Goal: Information Seeking & Learning: Learn about a topic

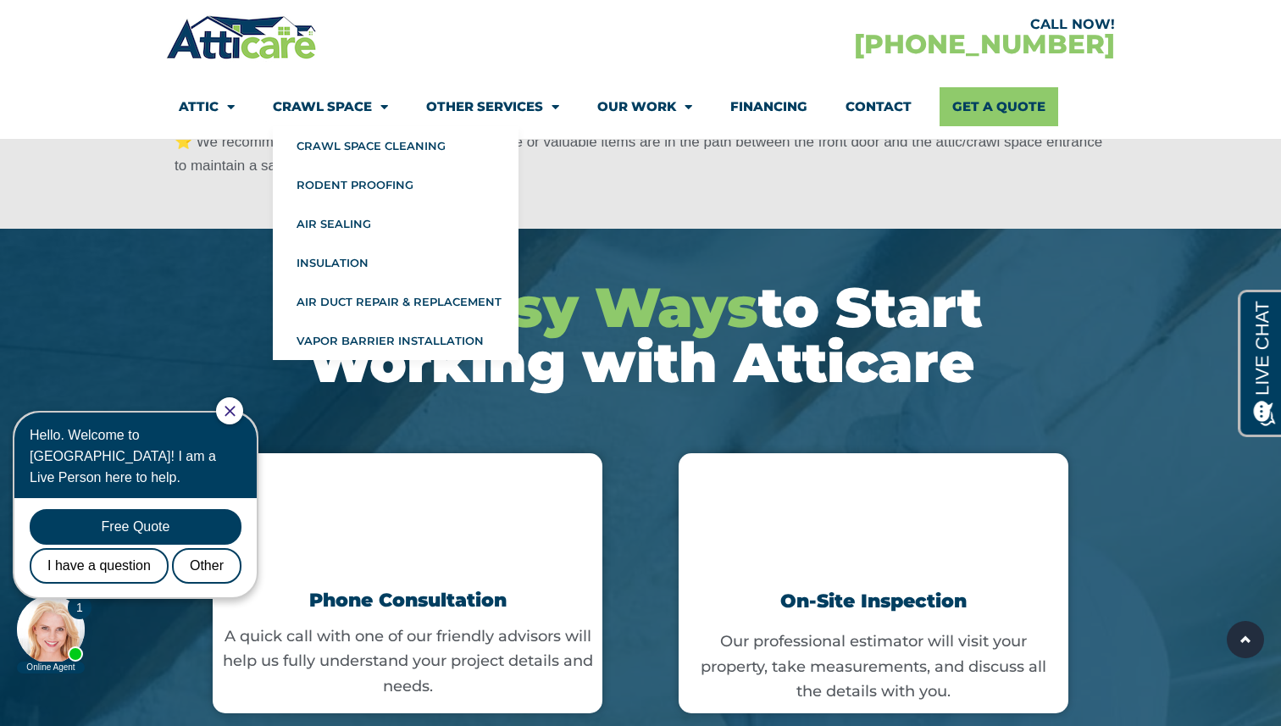
scroll to position [3814, 0]
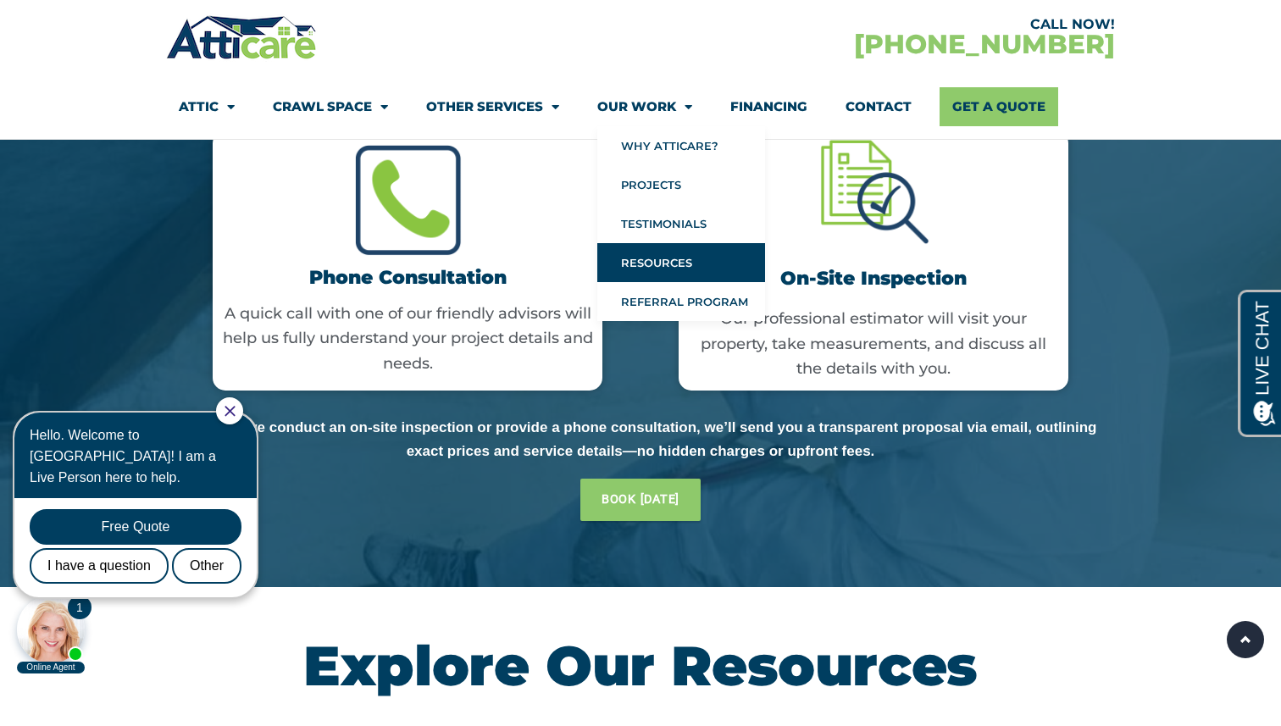
click at [676, 264] on link "Resources" at bounding box center [681, 262] width 168 height 39
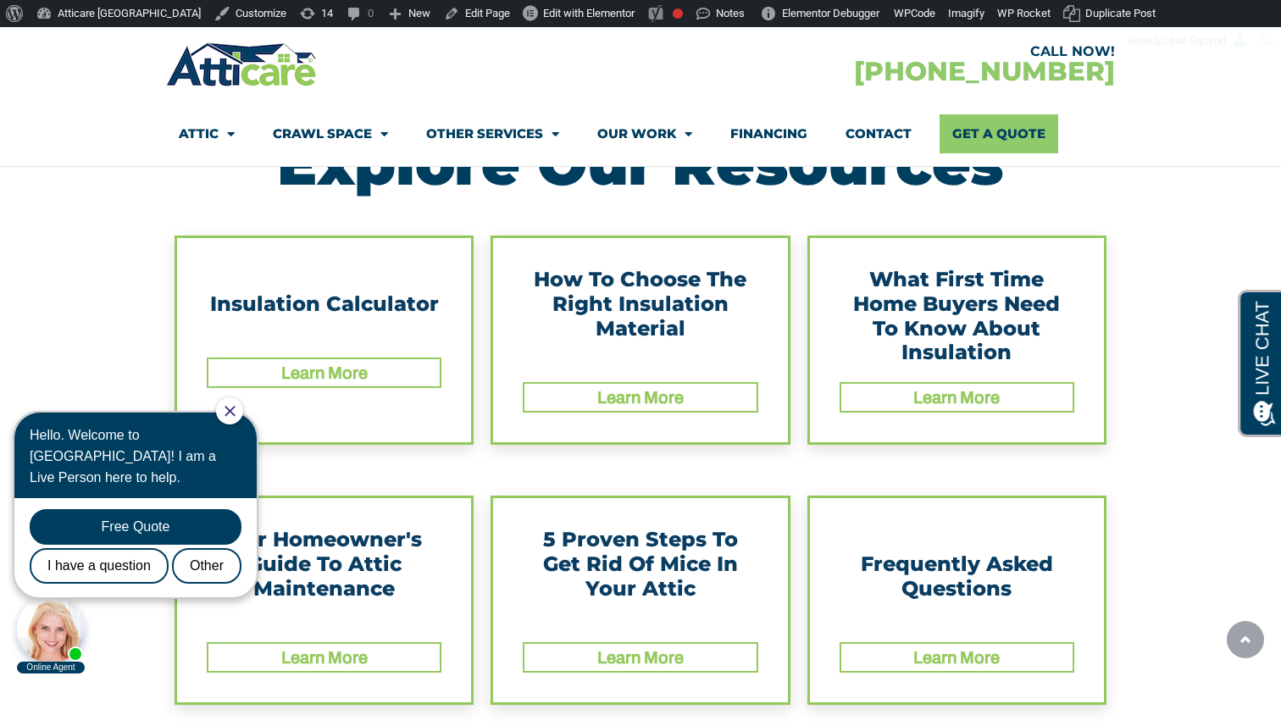
scroll to position [352, 0]
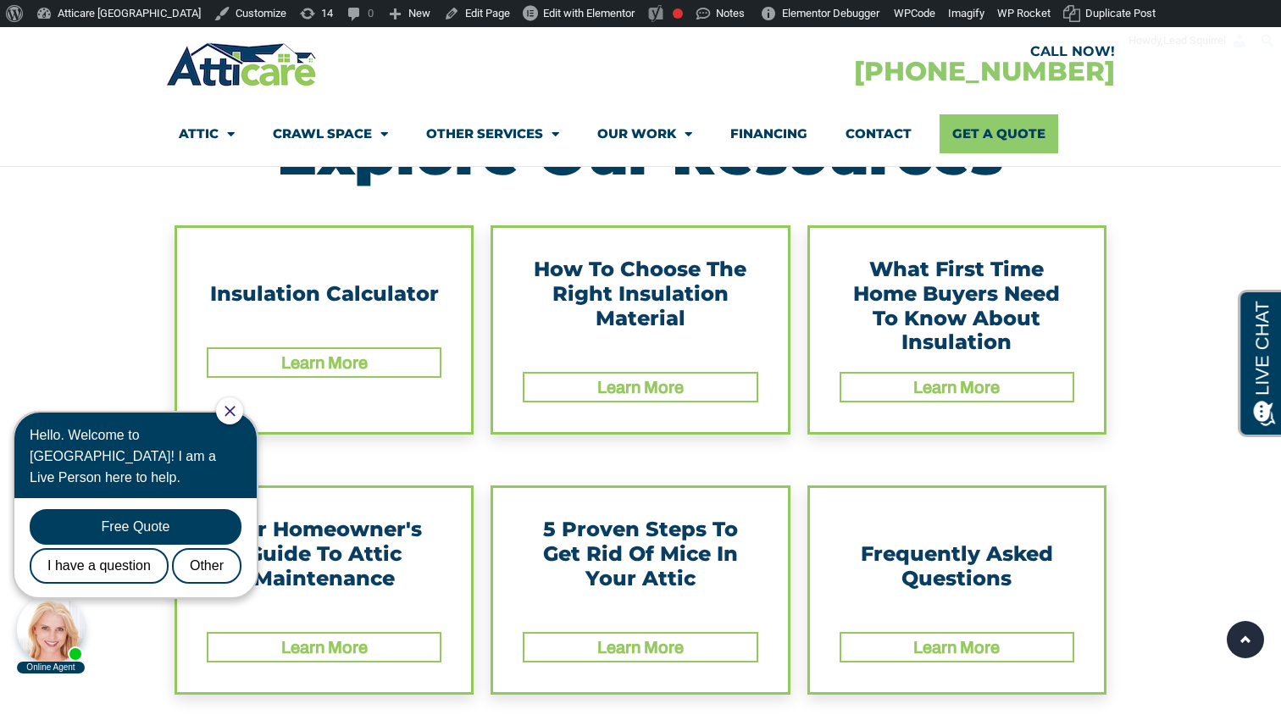
click at [656, 379] on link "Learn More" at bounding box center [640, 387] width 86 height 19
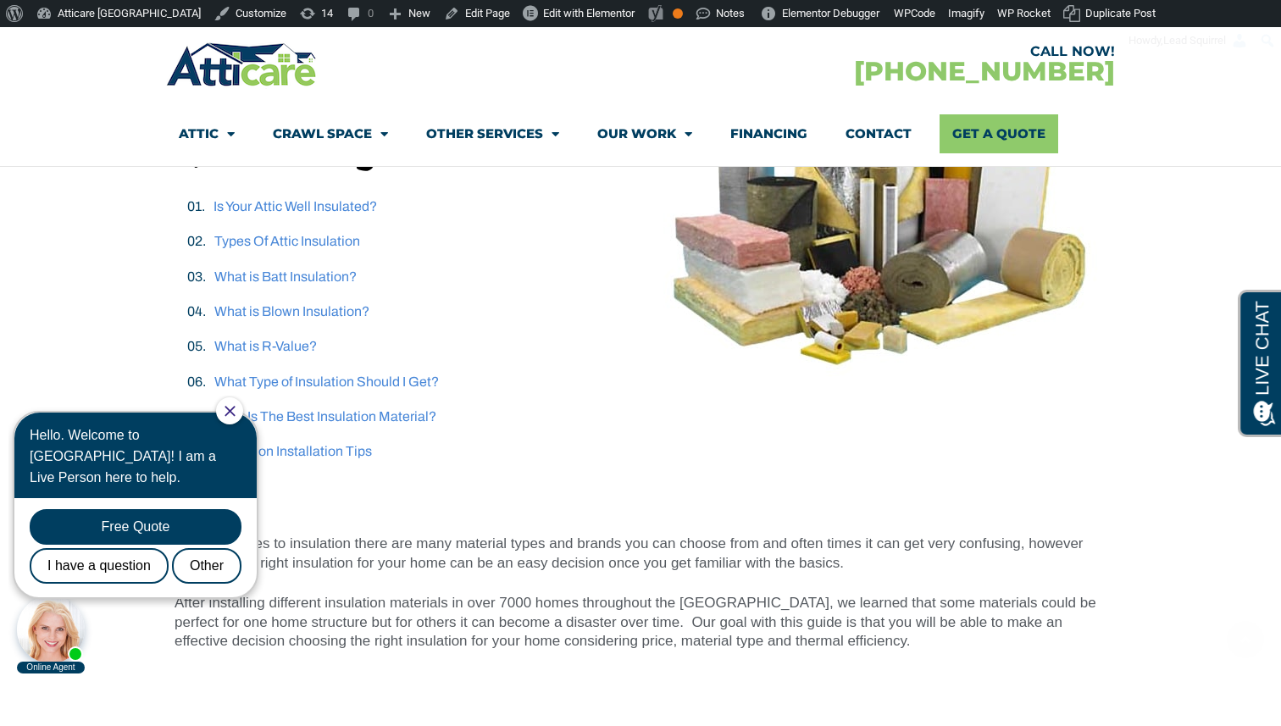
scroll to position [465, 0]
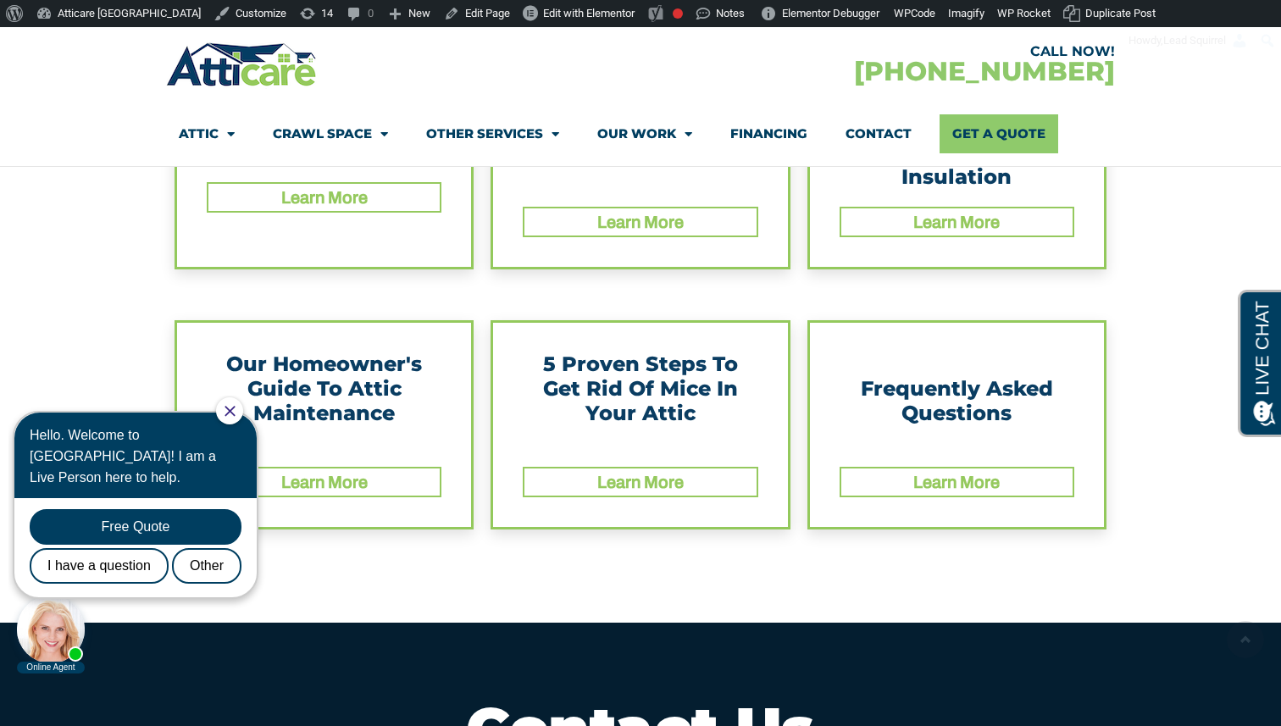
scroll to position [584, 0]
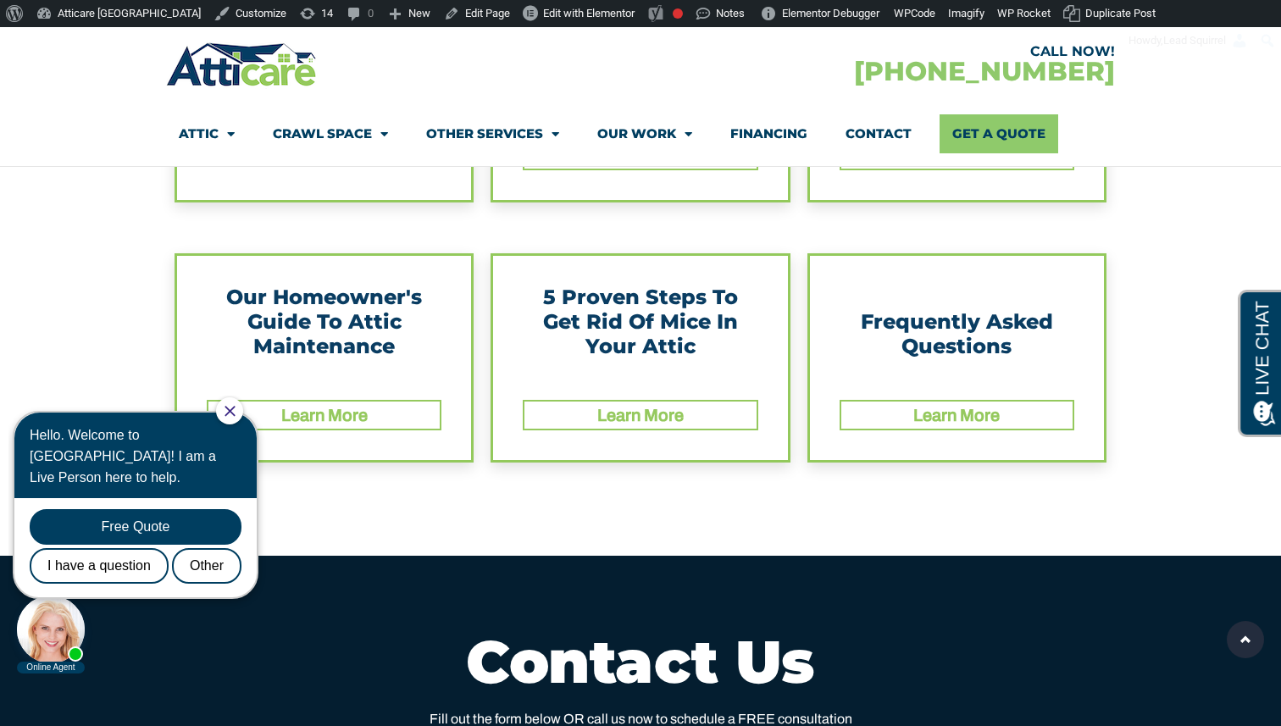
click at [570, 424] on div "Learn More" at bounding box center [639, 415] width 231 height 27
click at [612, 407] on link "Learn More" at bounding box center [640, 415] width 86 height 19
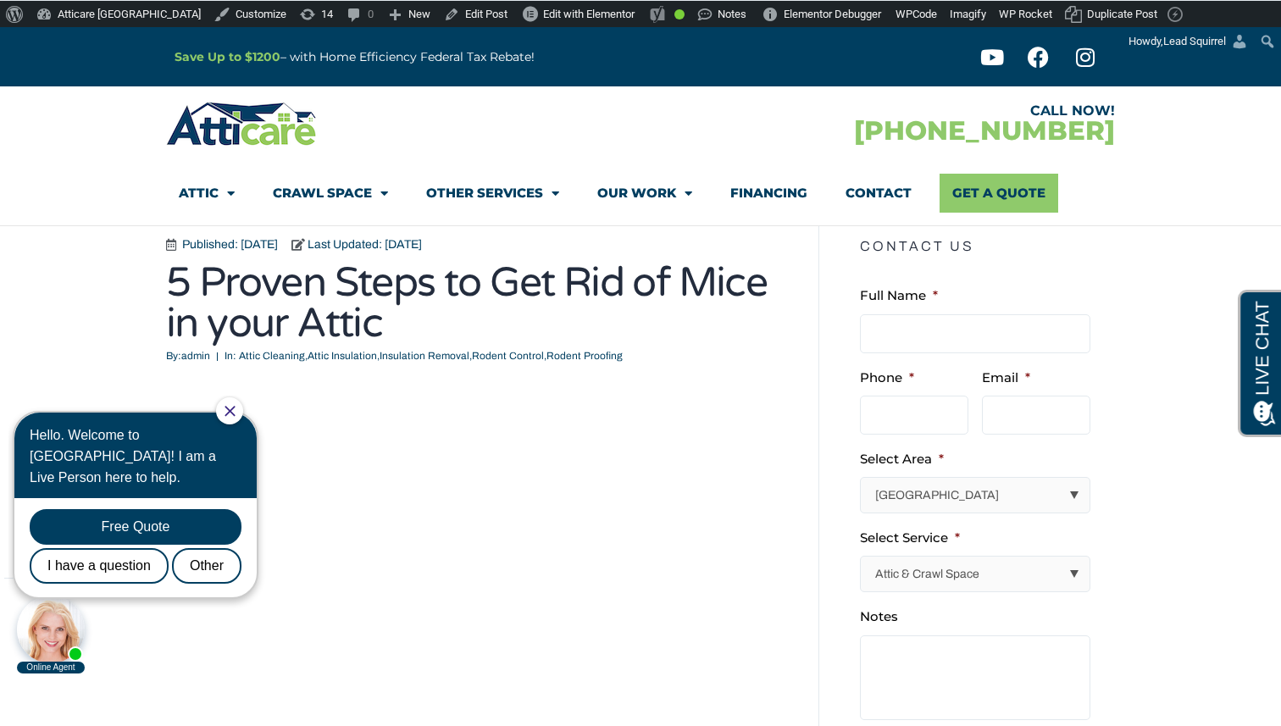
click at [235, 414] on icon "Close Chat" at bounding box center [229, 411] width 11 height 11
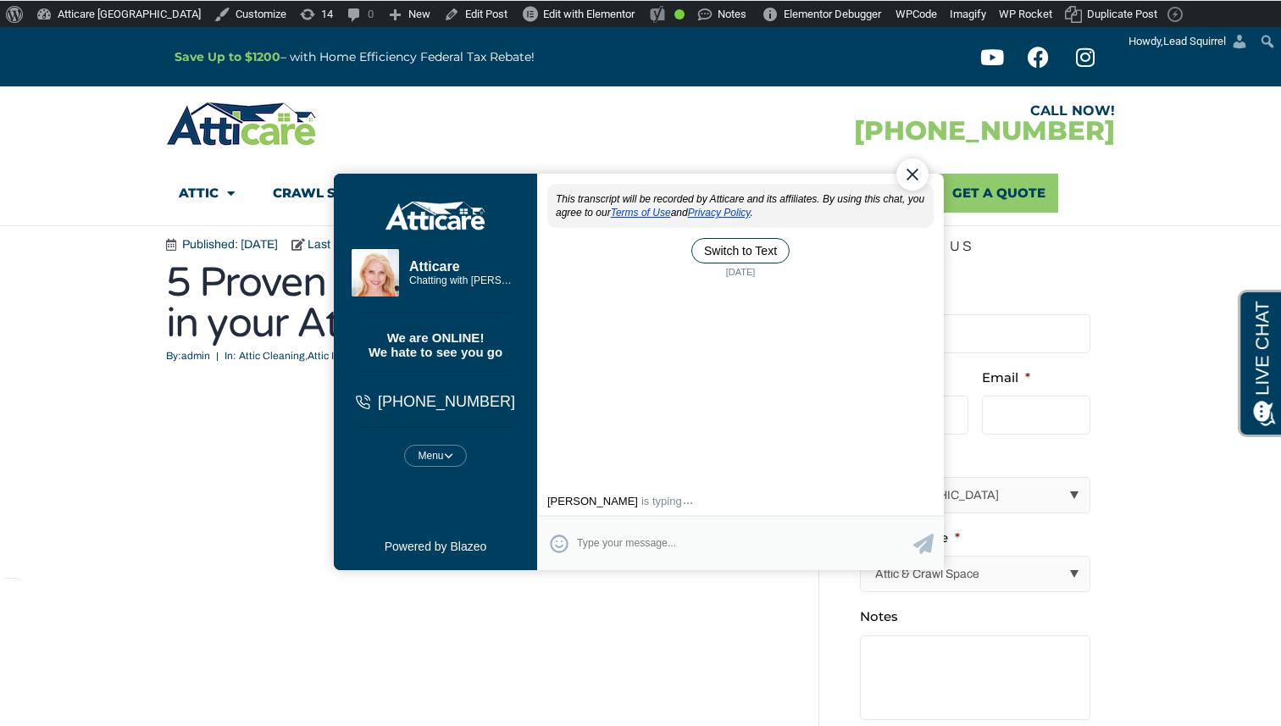
click at [914, 177] on div "Close Chat" at bounding box center [912, 174] width 32 height 32
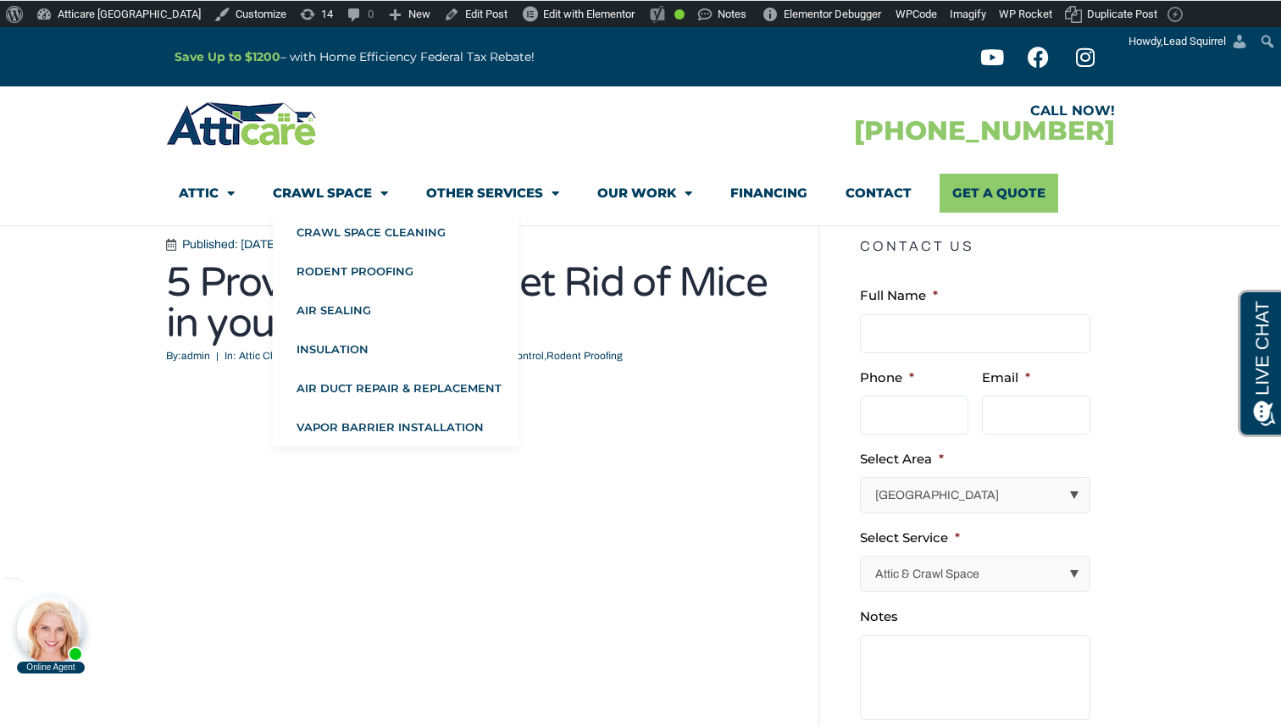
click at [242, 142] on img at bounding box center [242, 123] width 152 height 49
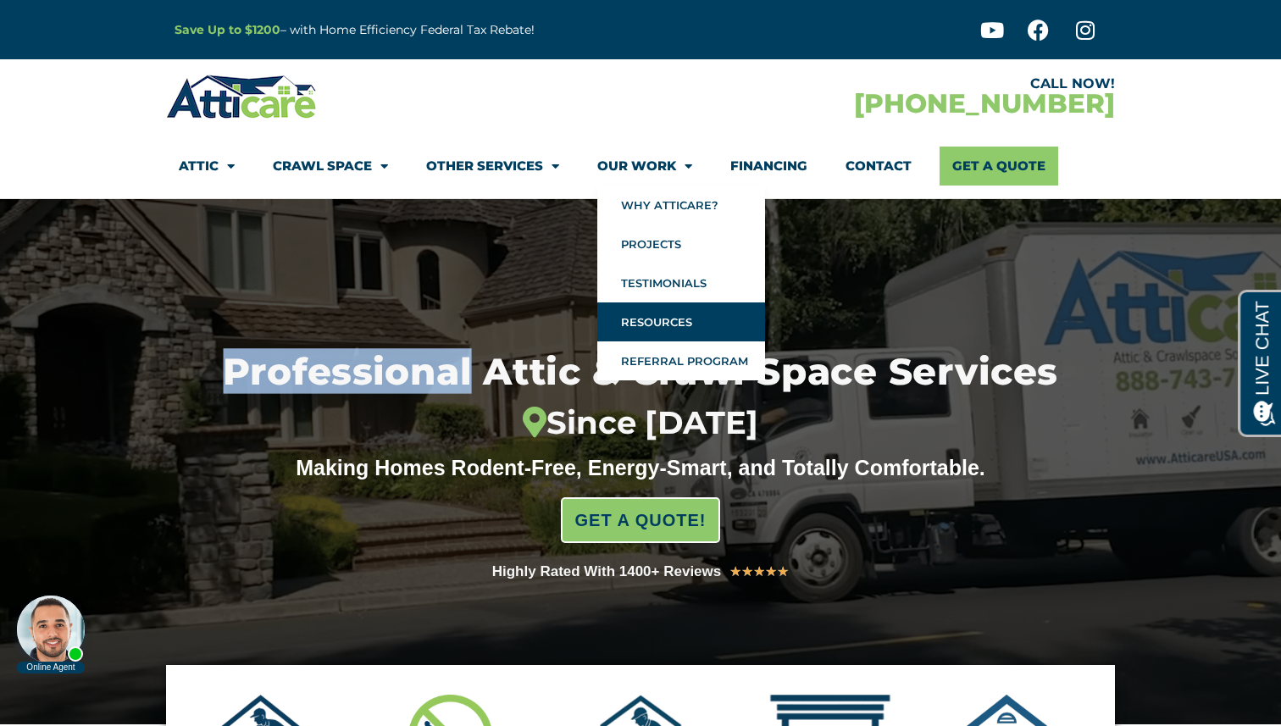
click at [652, 308] on link "Resources" at bounding box center [681, 321] width 168 height 39
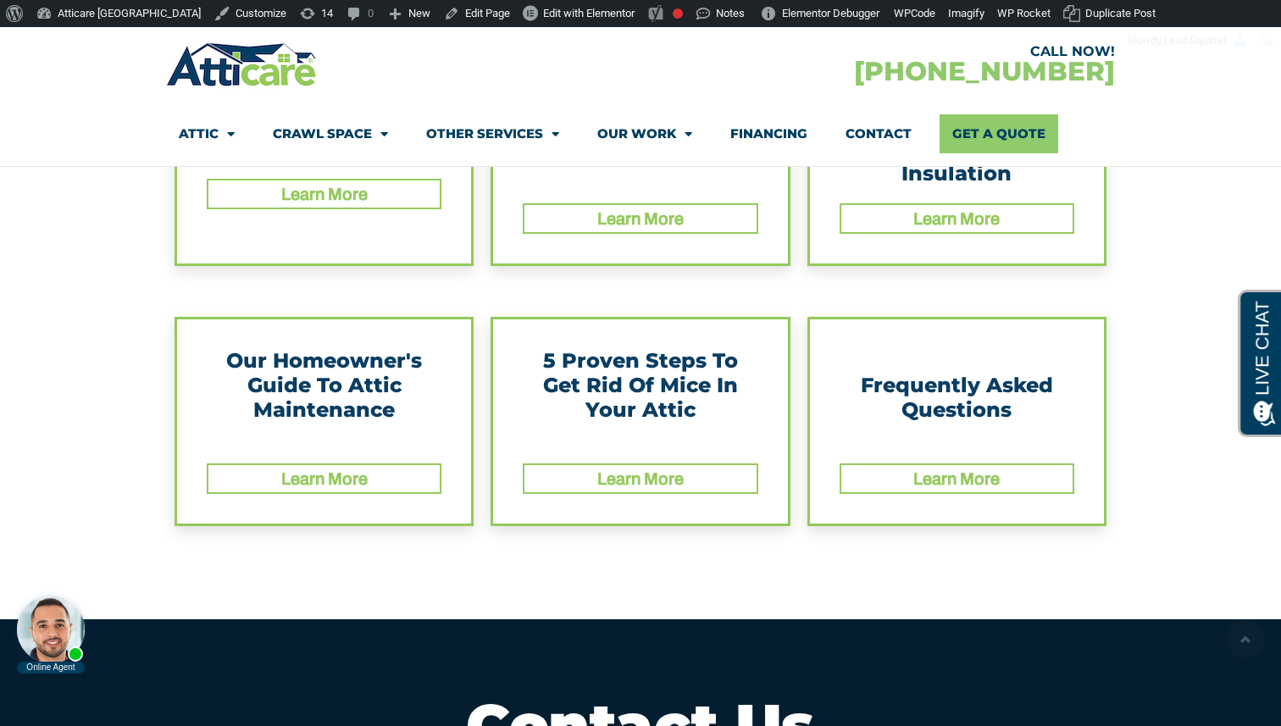
scroll to position [619, 0]
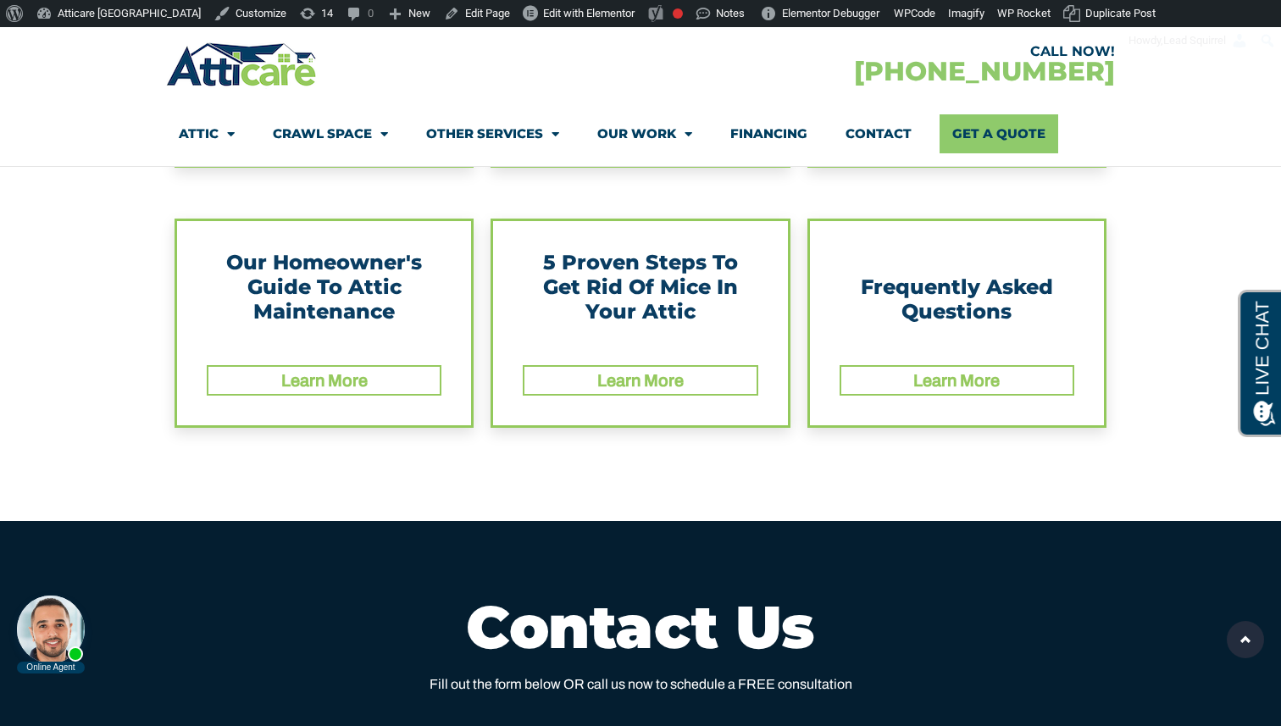
click at [614, 374] on link "Learn More" at bounding box center [640, 380] width 86 height 19
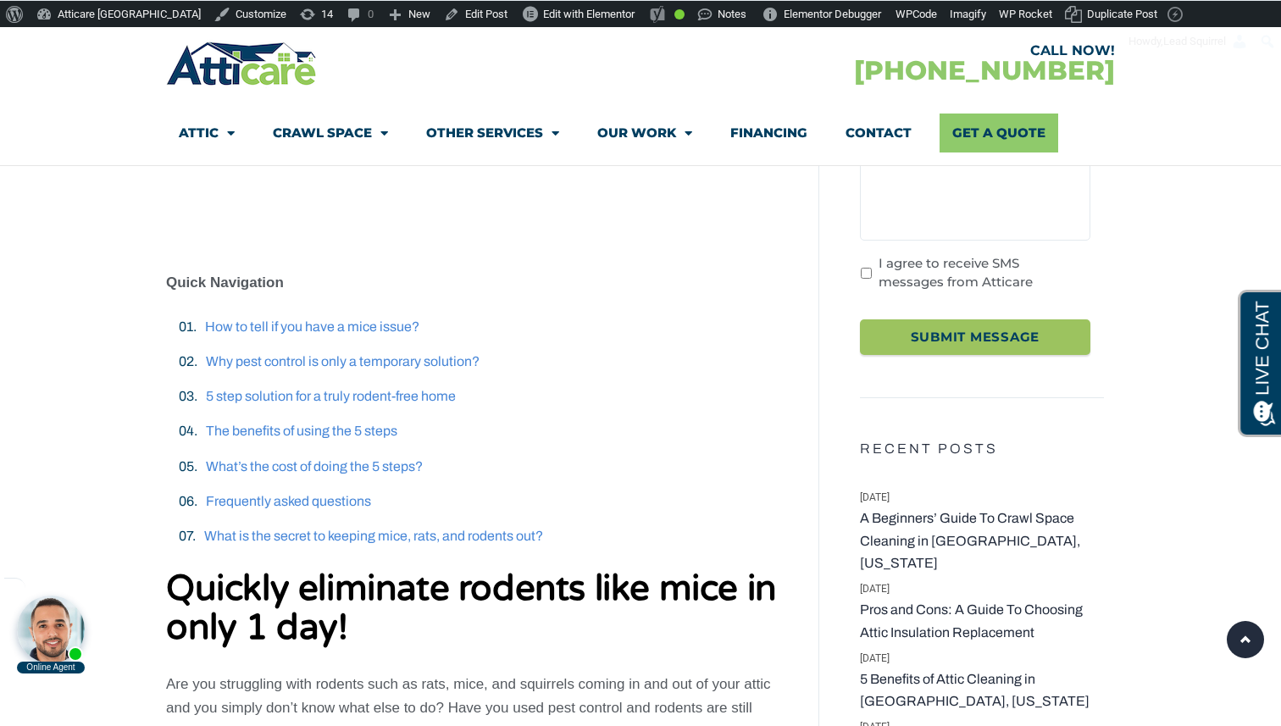
scroll to position [430, 0]
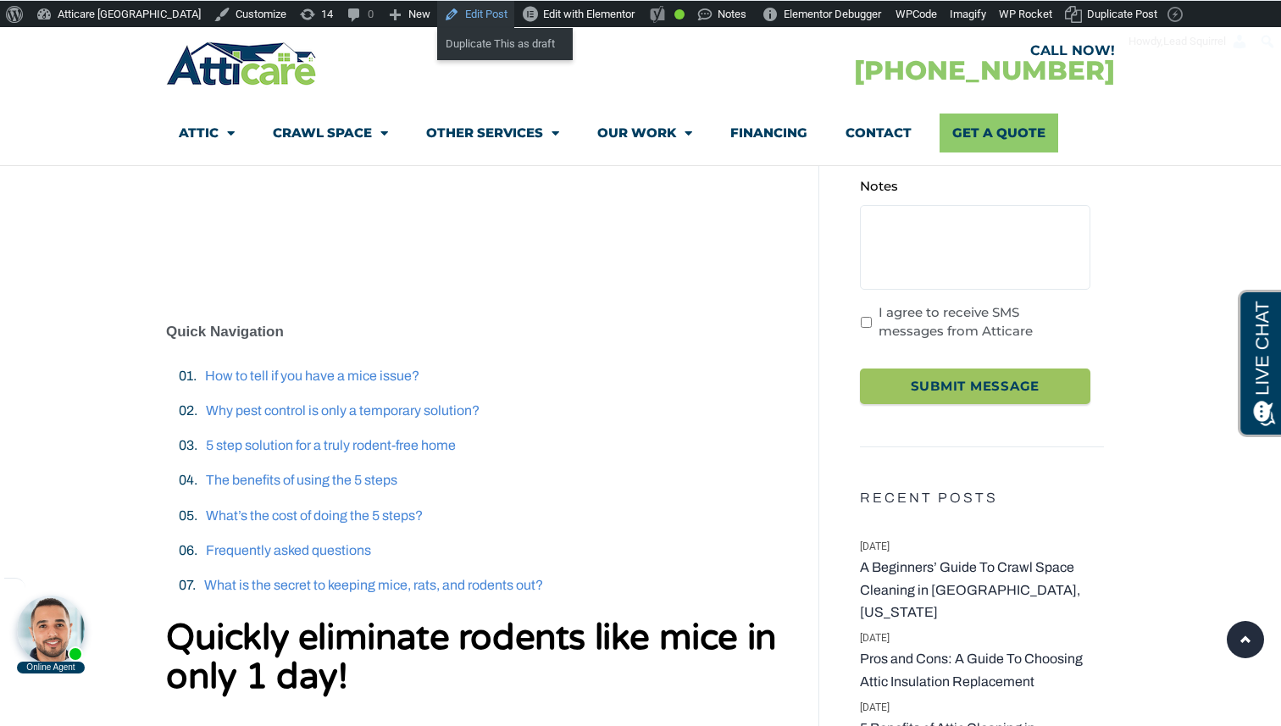
click at [437, 10] on link "Edit Post" at bounding box center [475, 14] width 77 height 27
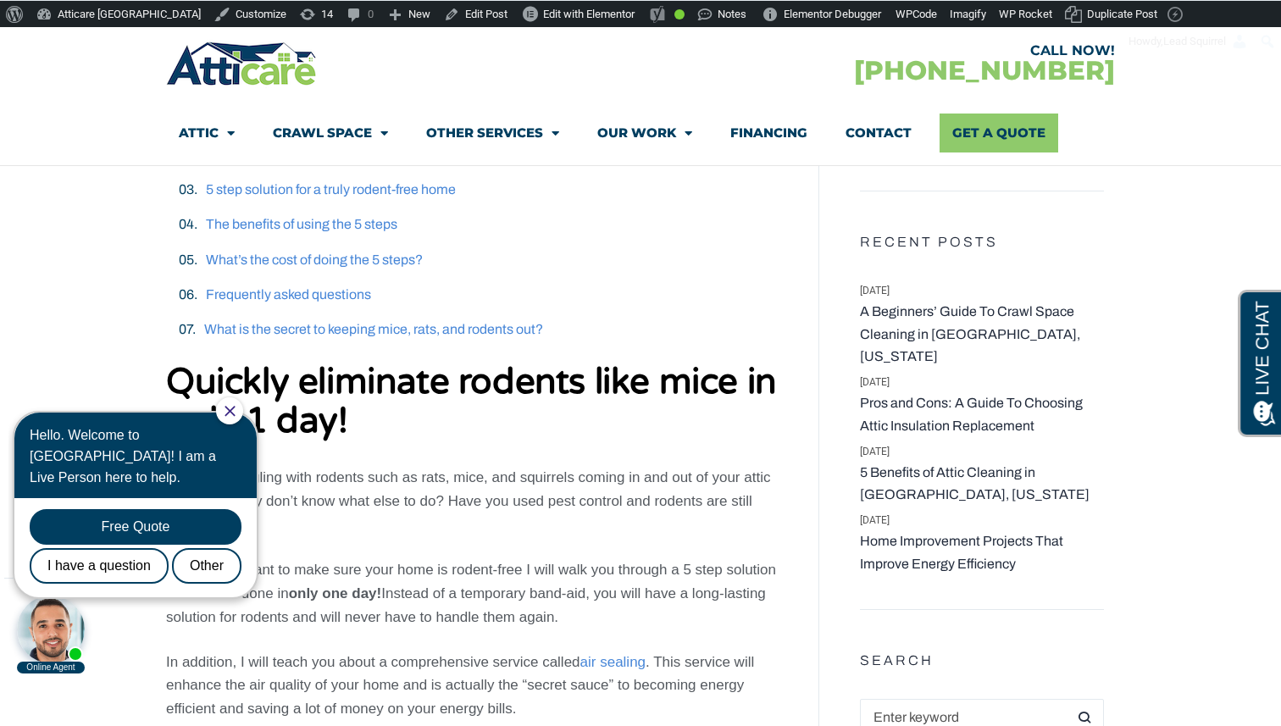
scroll to position [728, 0]
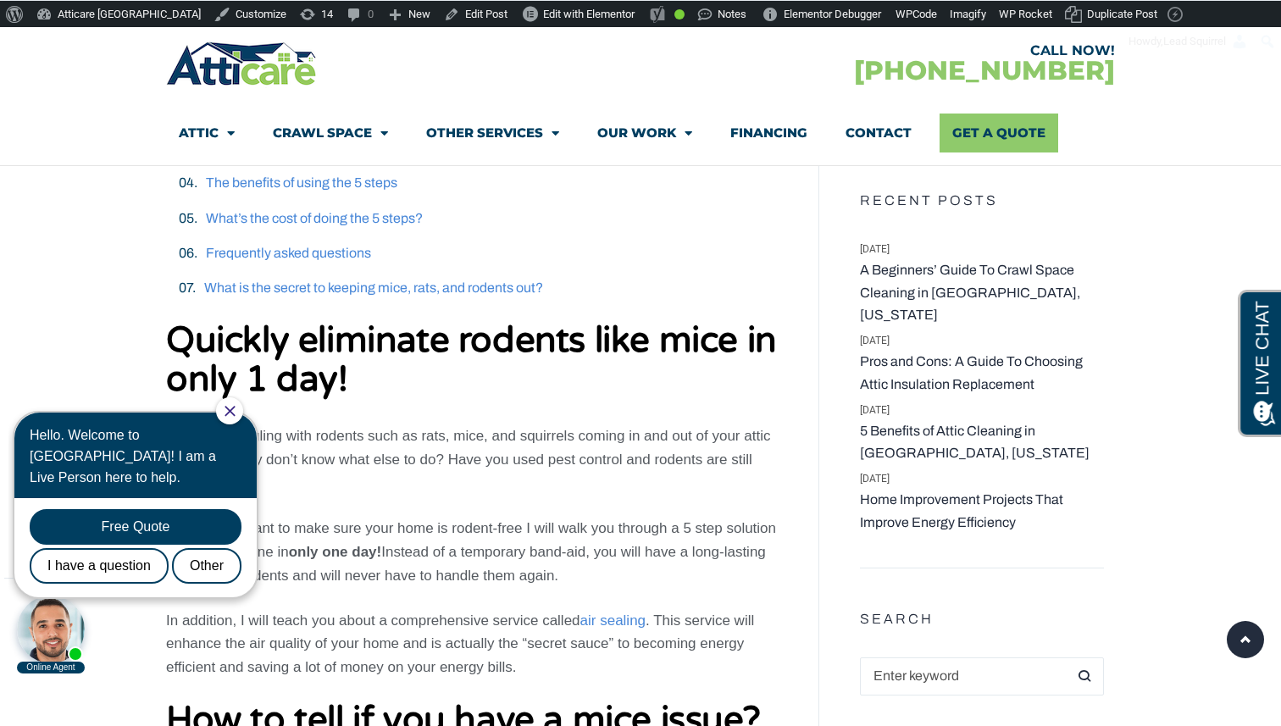
click at [235, 408] on icon "Close Chat" at bounding box center [229, 411] width 10 height 10
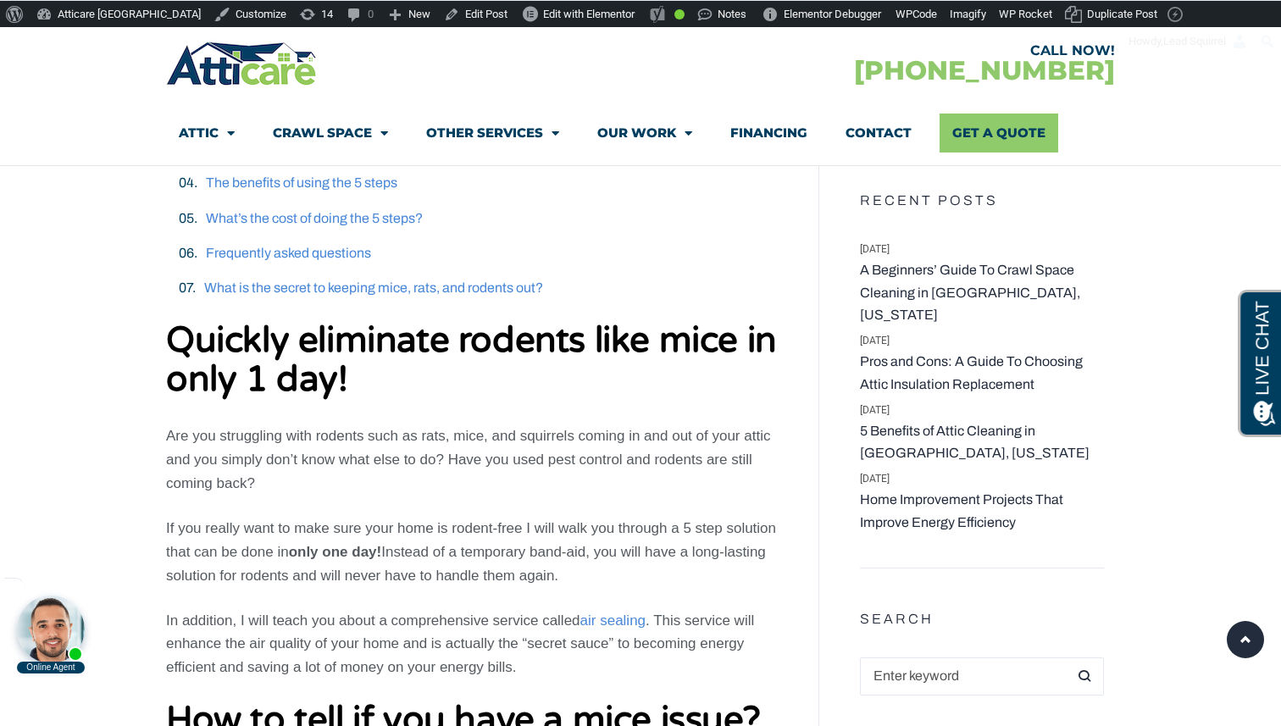
click at [213, 77] on img at bounding box center [242, 63] width 152 height 49
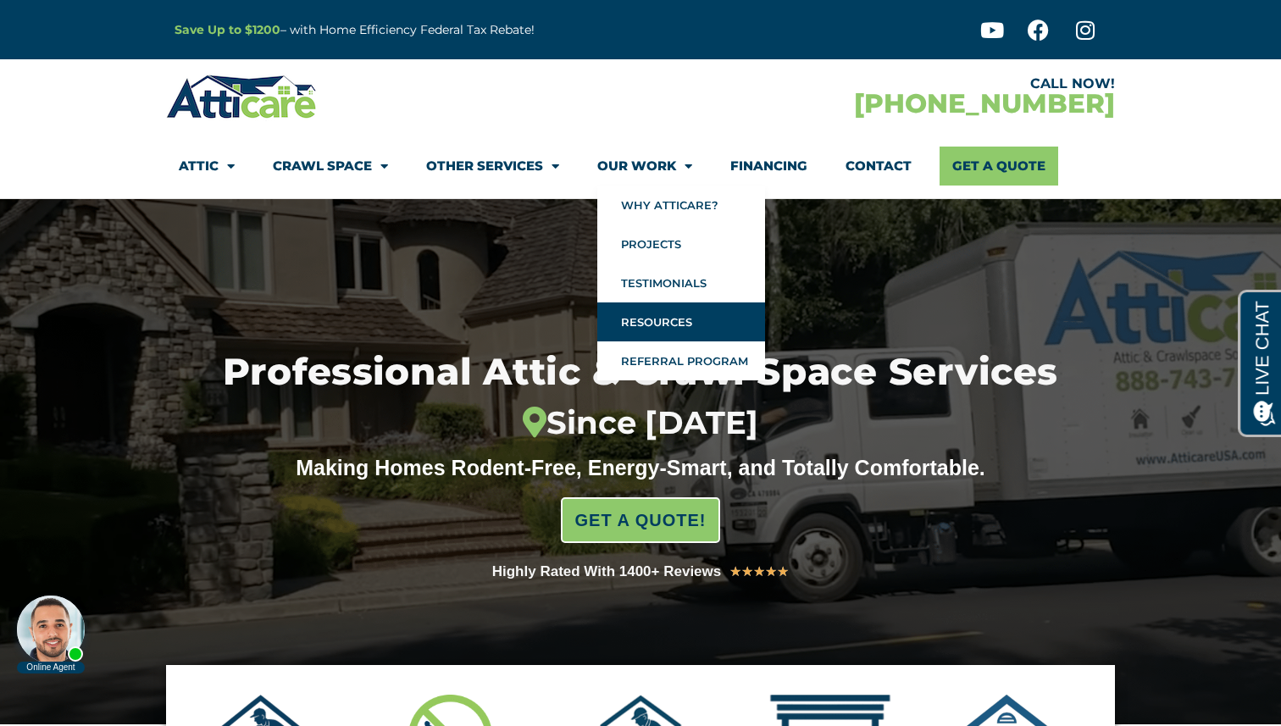
click at [669, 320] on link "Resources" at bounding box center [681, 321] width 168 height 39
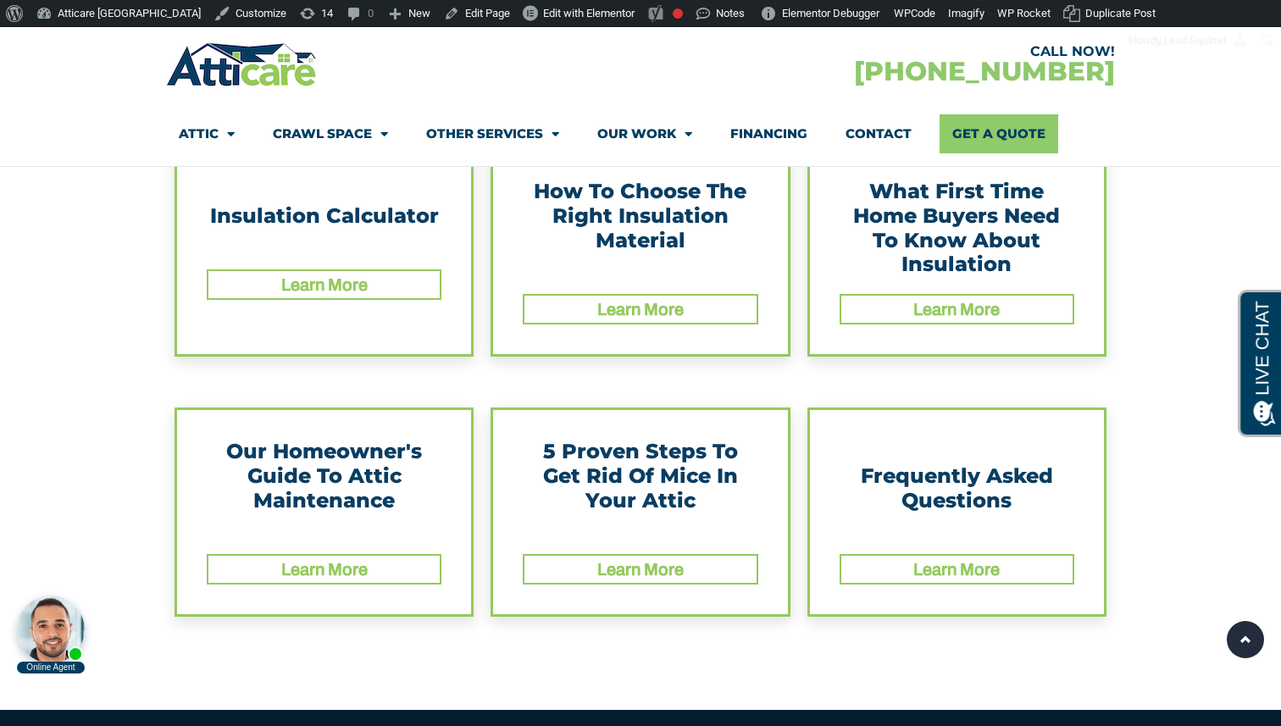
scroll to position [308, 0]
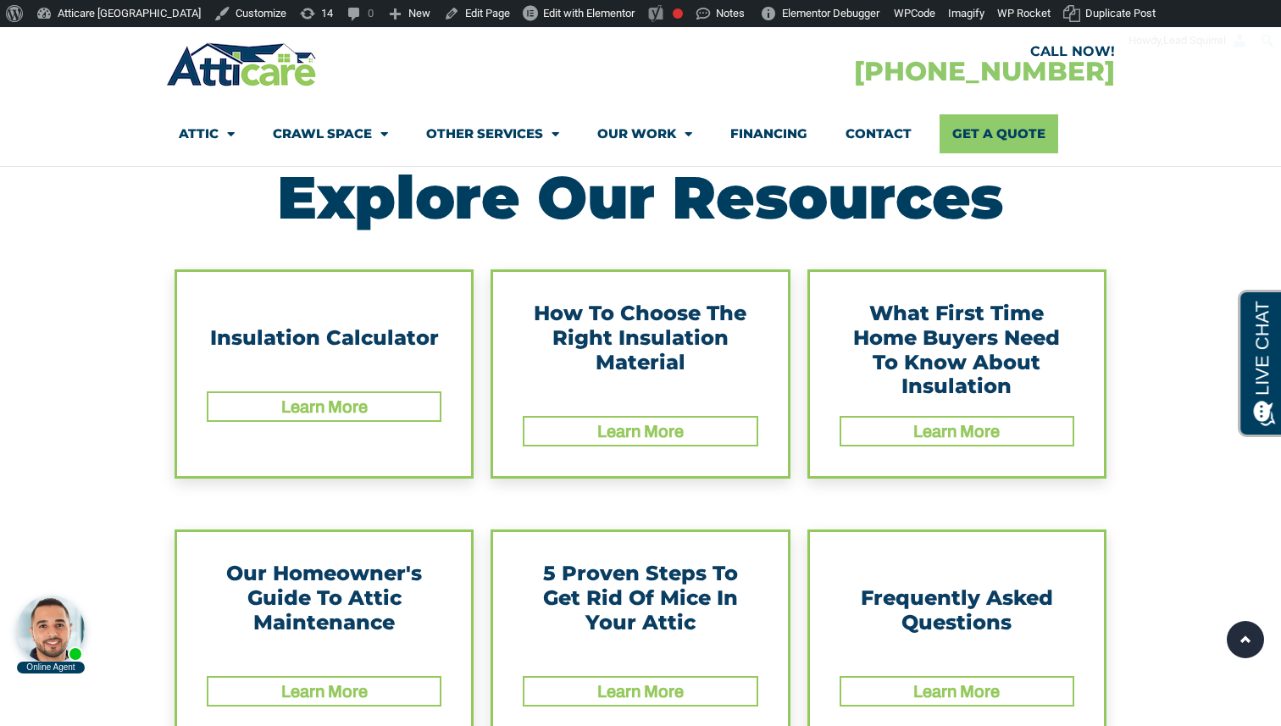
click at [682, 691] on link "Learn More" at bounding box center [640, 691] width 86 height 19
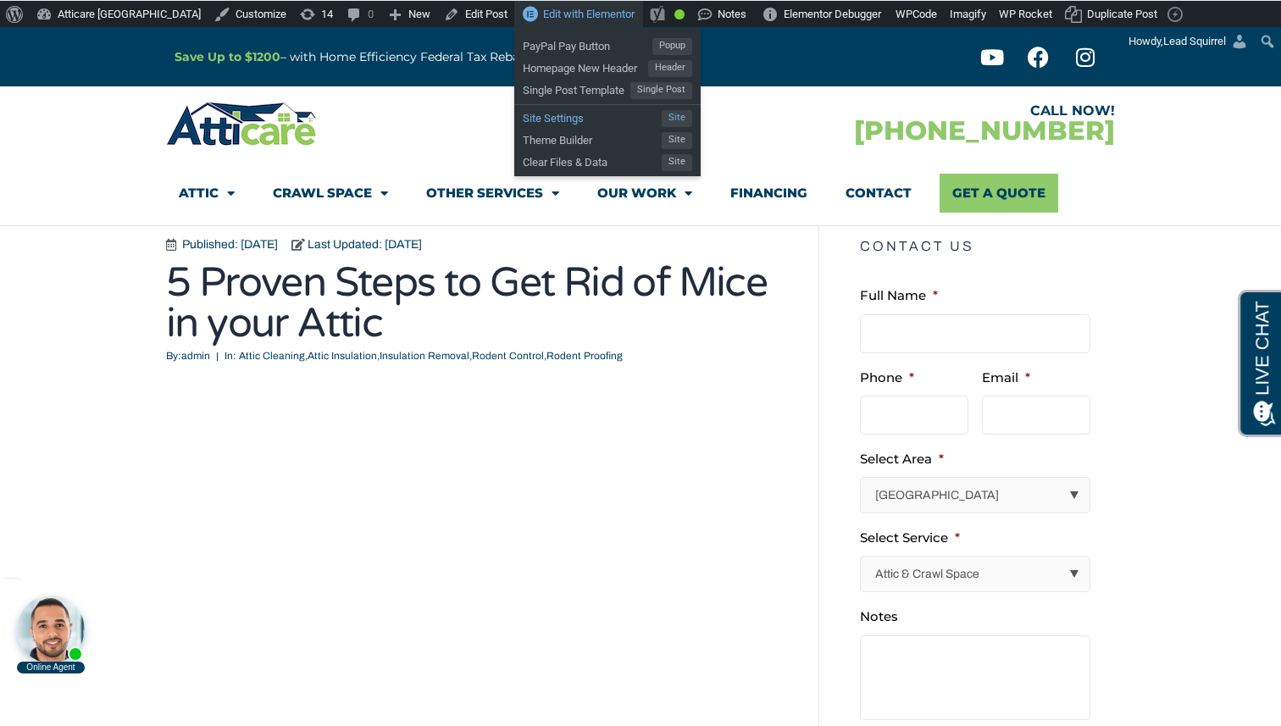
click at [523, 119] on span "Site Settings" at bounding box center [592, 116] width 139 height 22
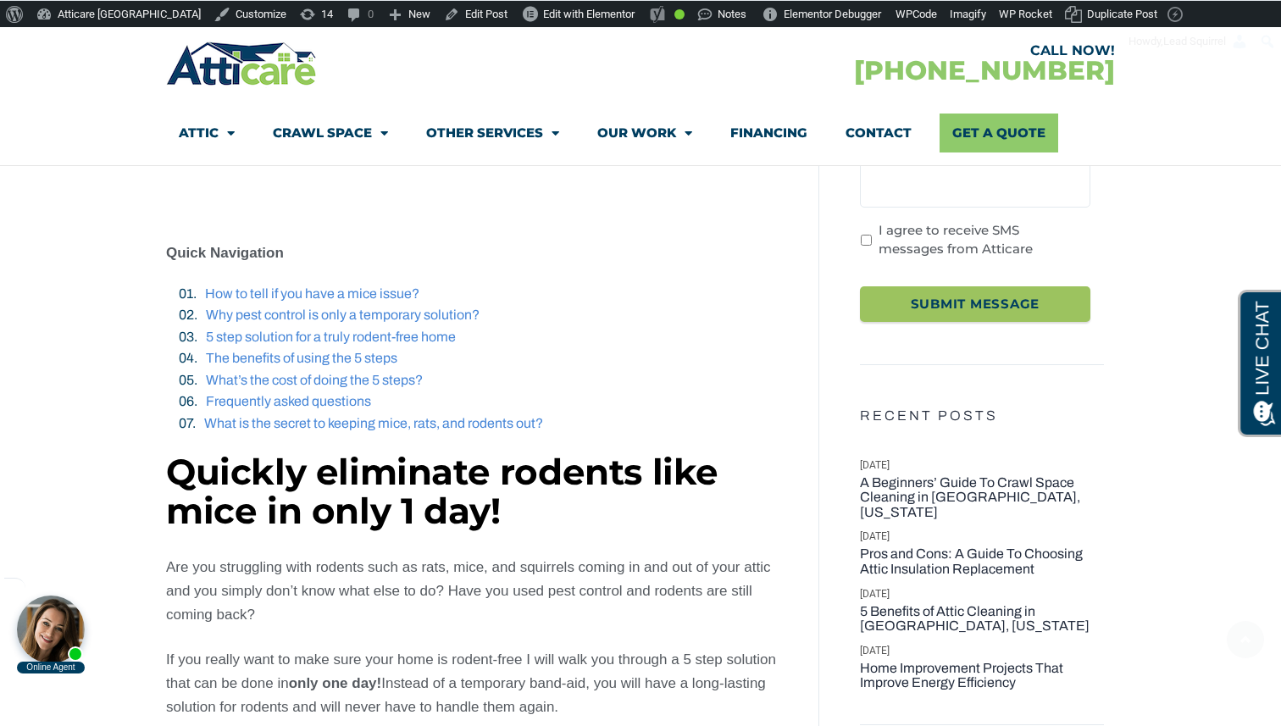
scroll to position [665, 0]
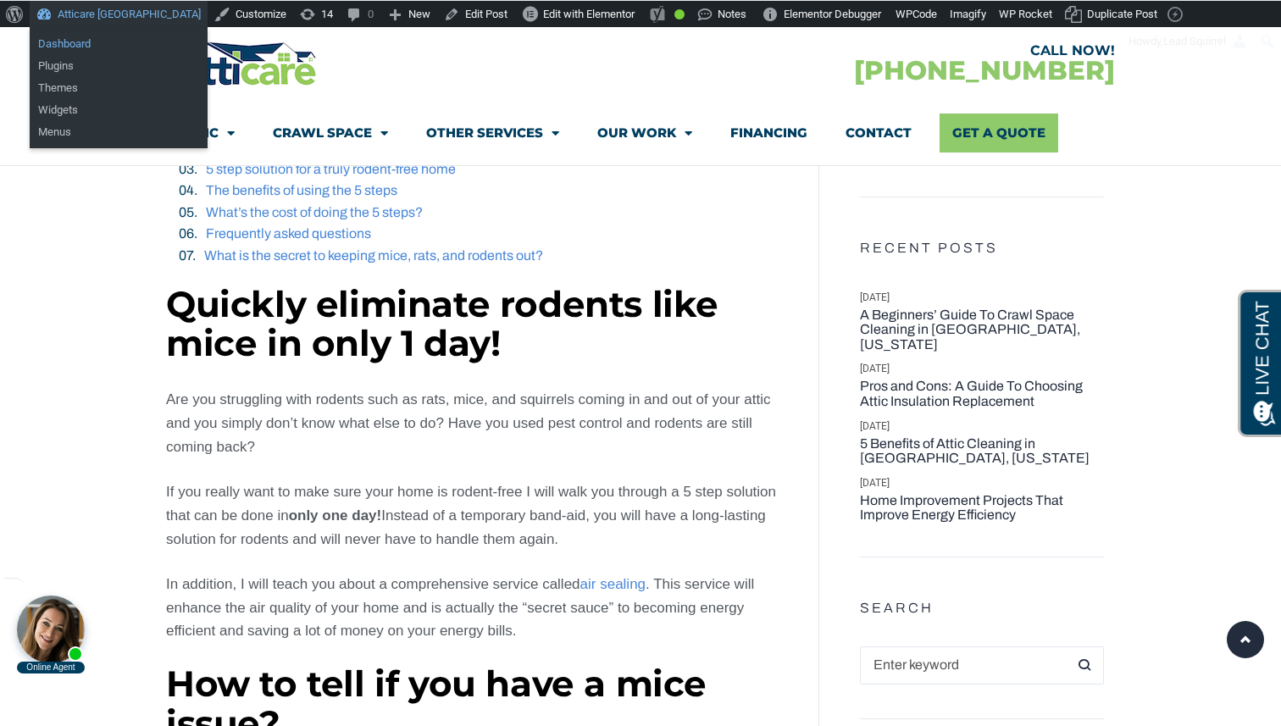
click at [80, 36] on link "Dashboard" at bounding box center [119, 44] width 178 height 22
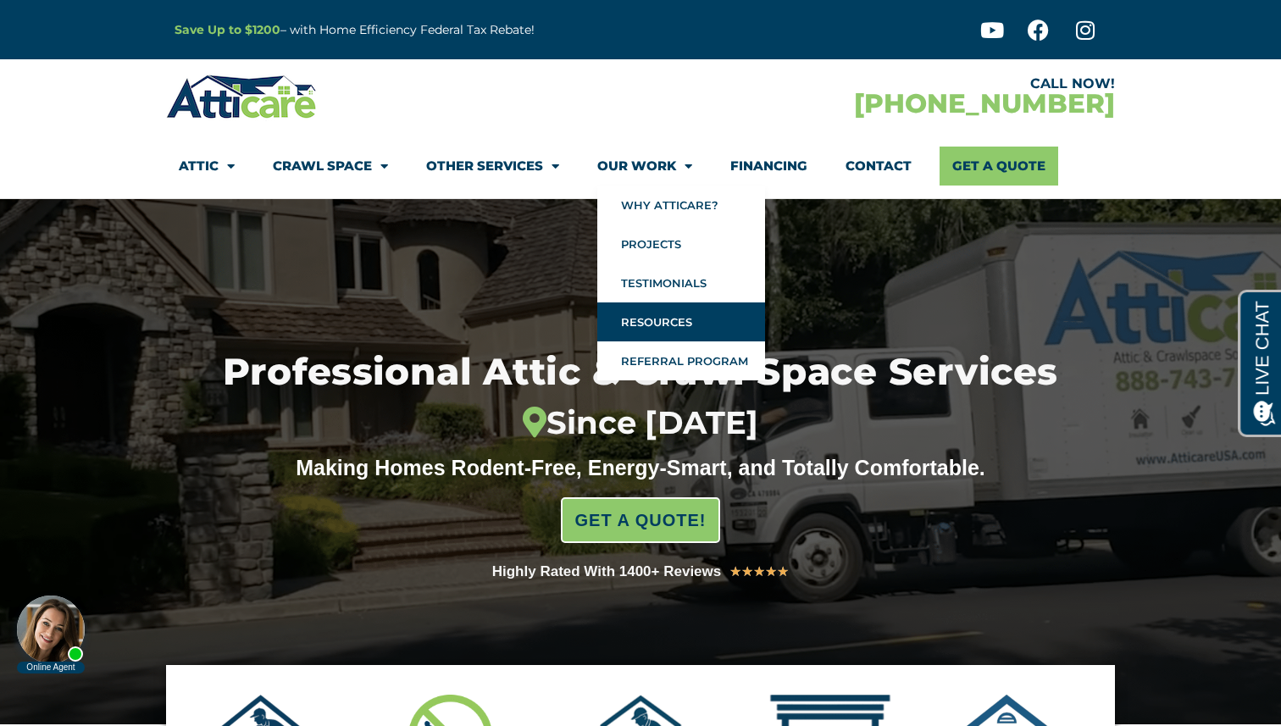
click at [664, 315] on link "Resources" at bounding box center [681, 321] width 168 height 39
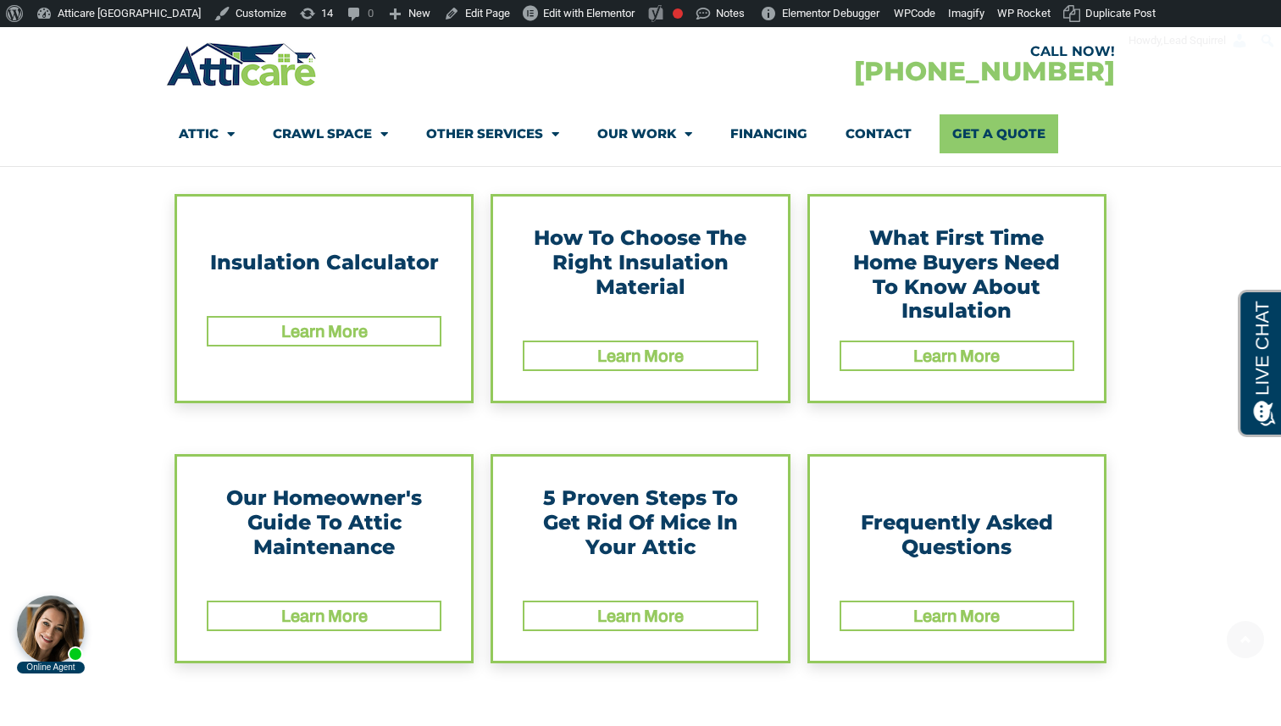
scroll to position [452, 0]
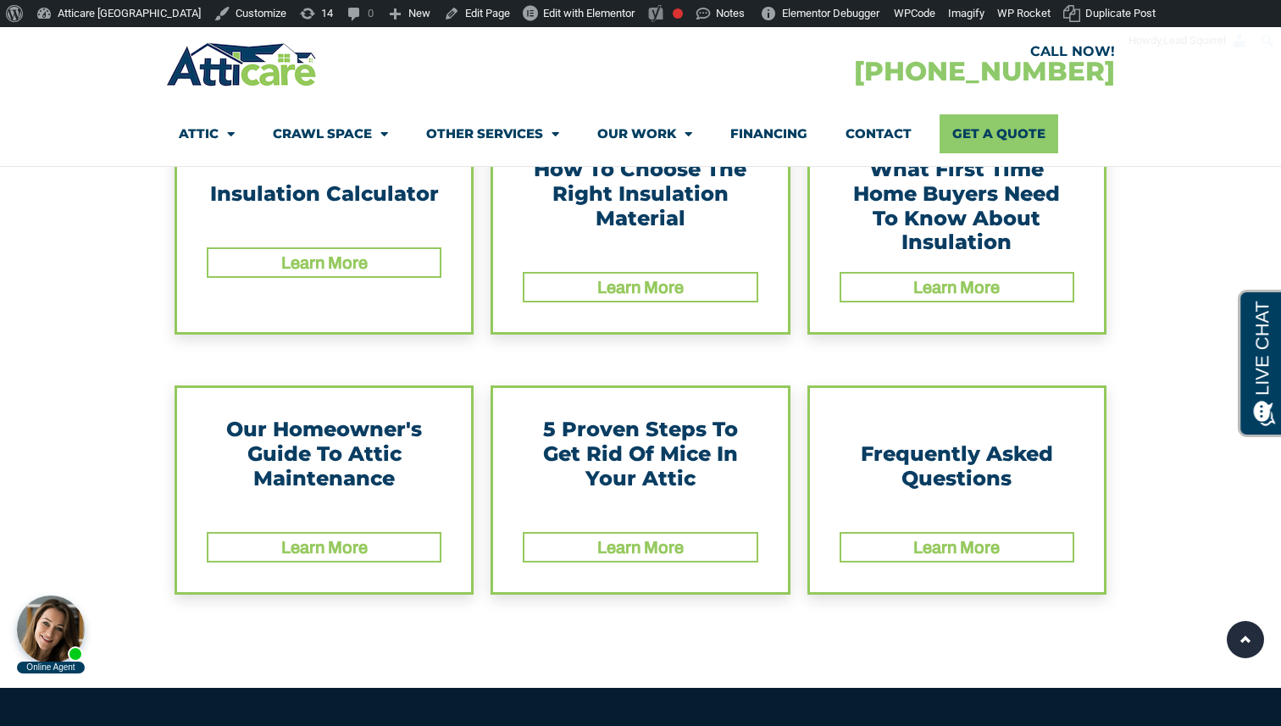
click at [626, 548] on link "Learn More" at bounding box center [640, 547] width 86 height 19
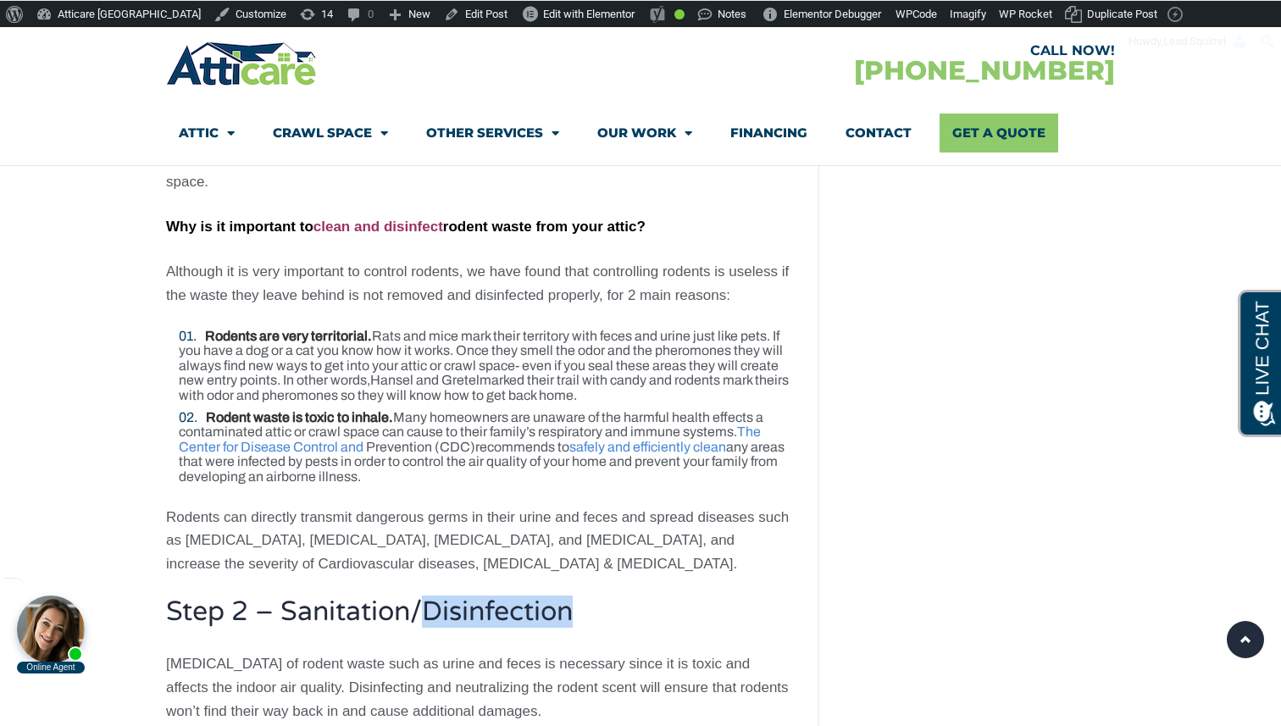
scroll to position [2906, 0]
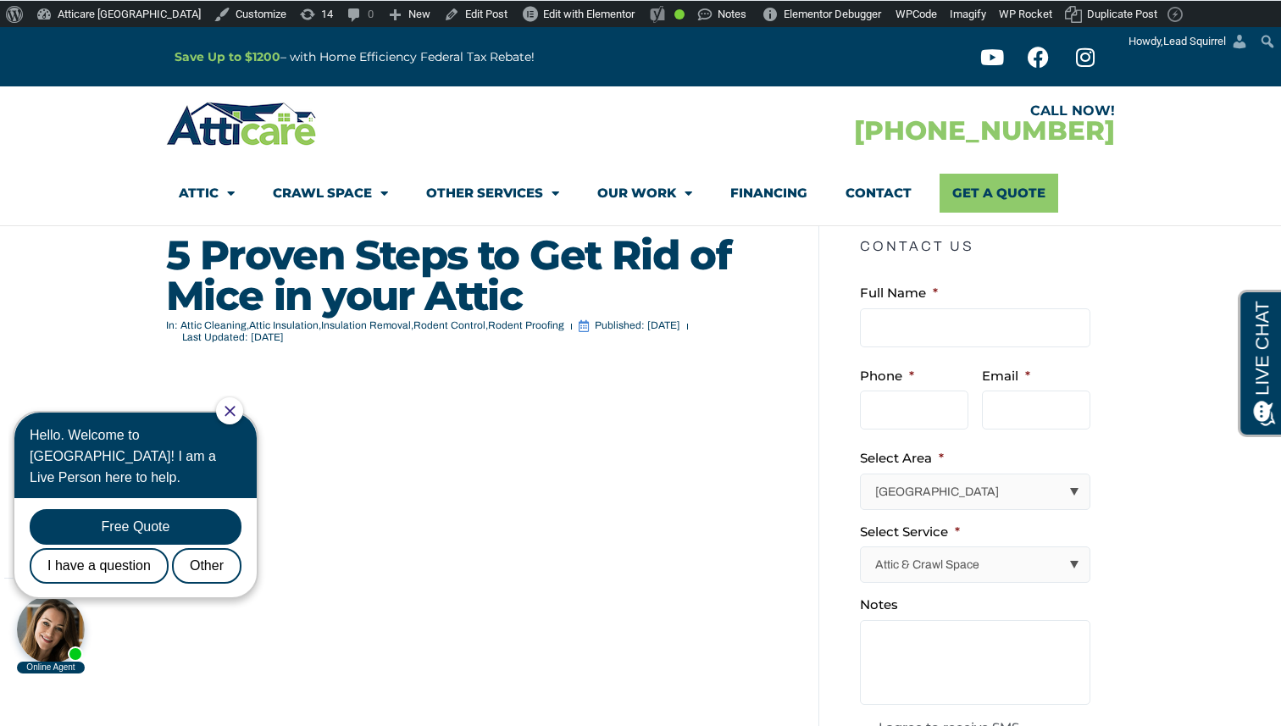
click at [235, 408] on icon "Close Chat" at bounding box center [229, 411] width 11 height 11
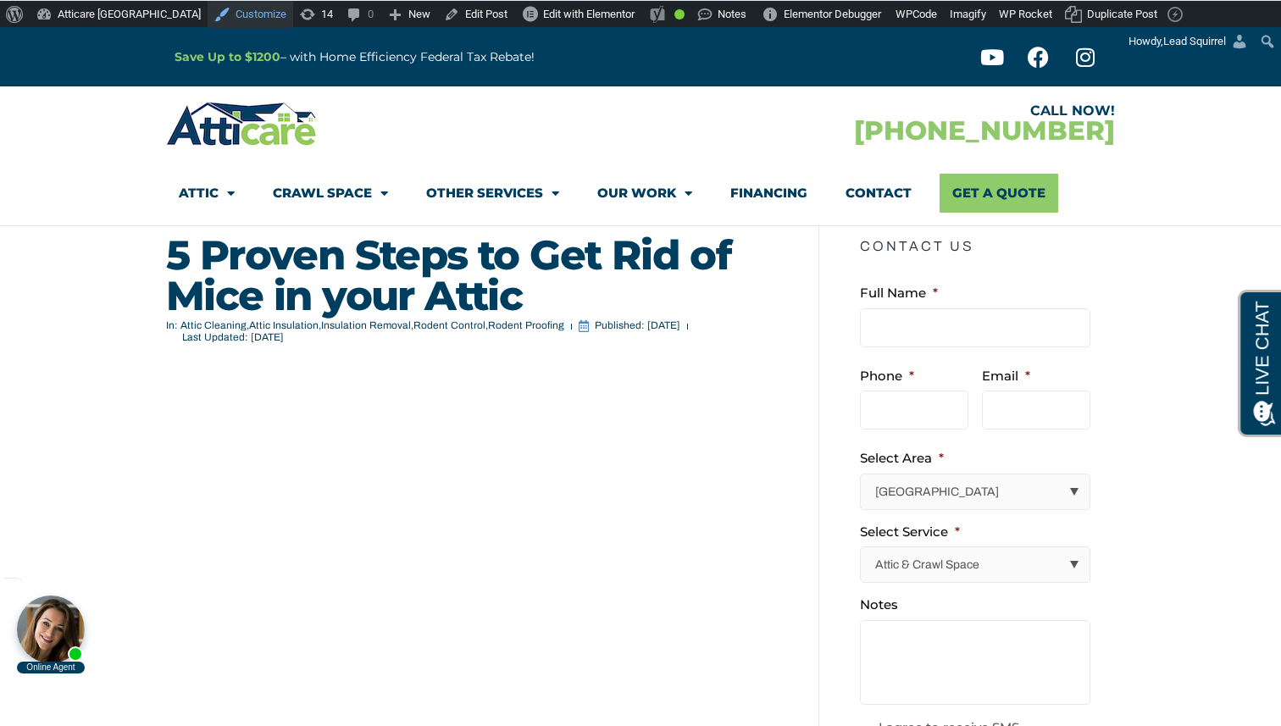
click at [208, 24] on link "Customize" at bounding box center [251, 14] width 86 height 27
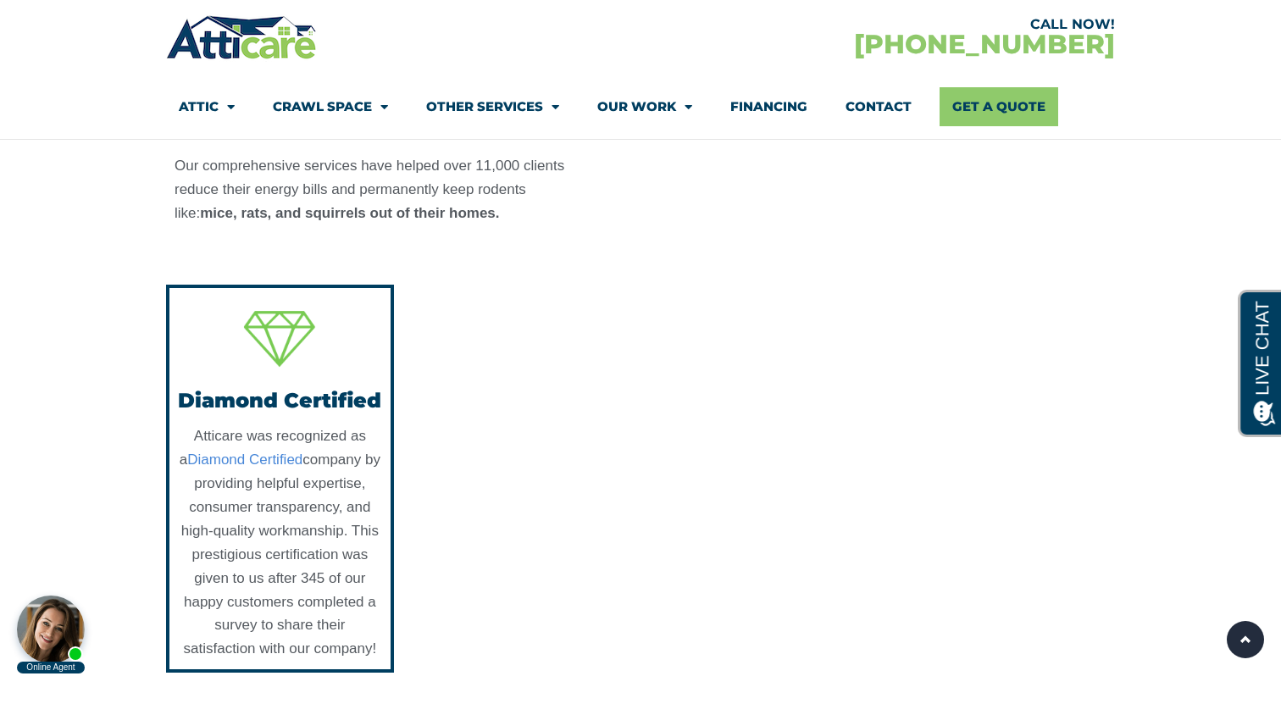
scroll to position [1622, 0]
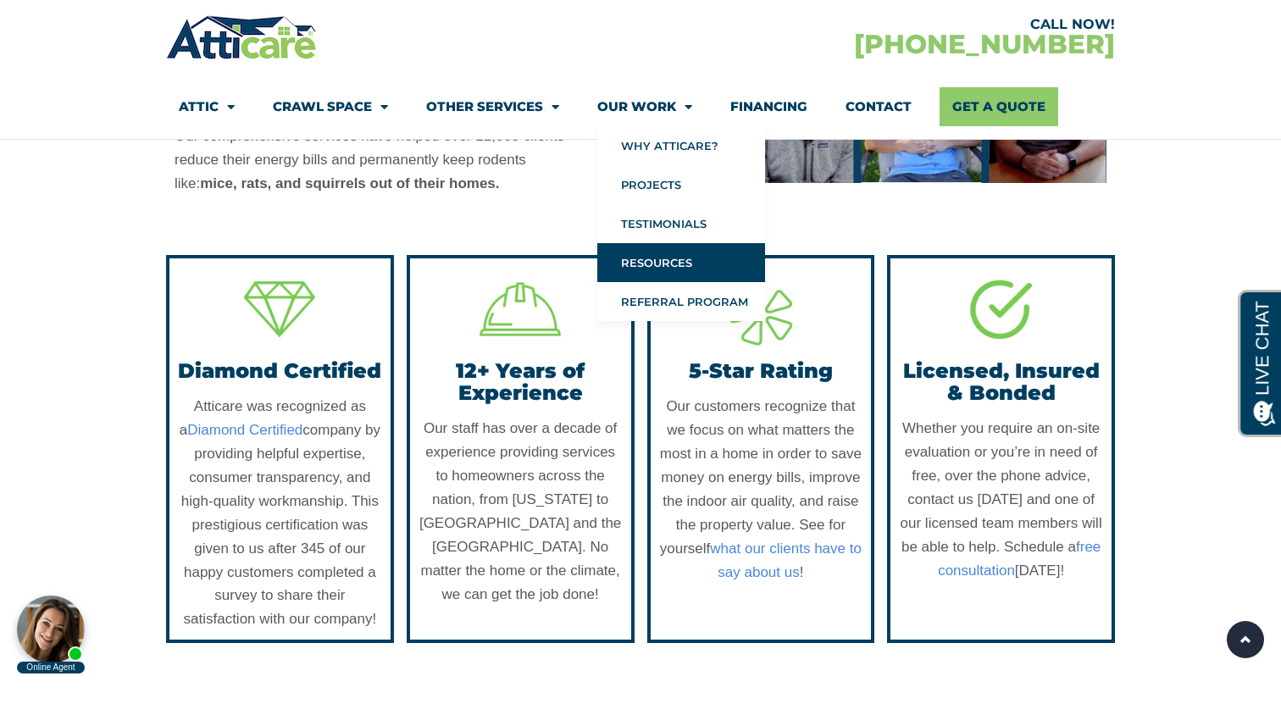
click at [687, 265] on link "Resources" at bounding box center [681, 262] width 168 height 39
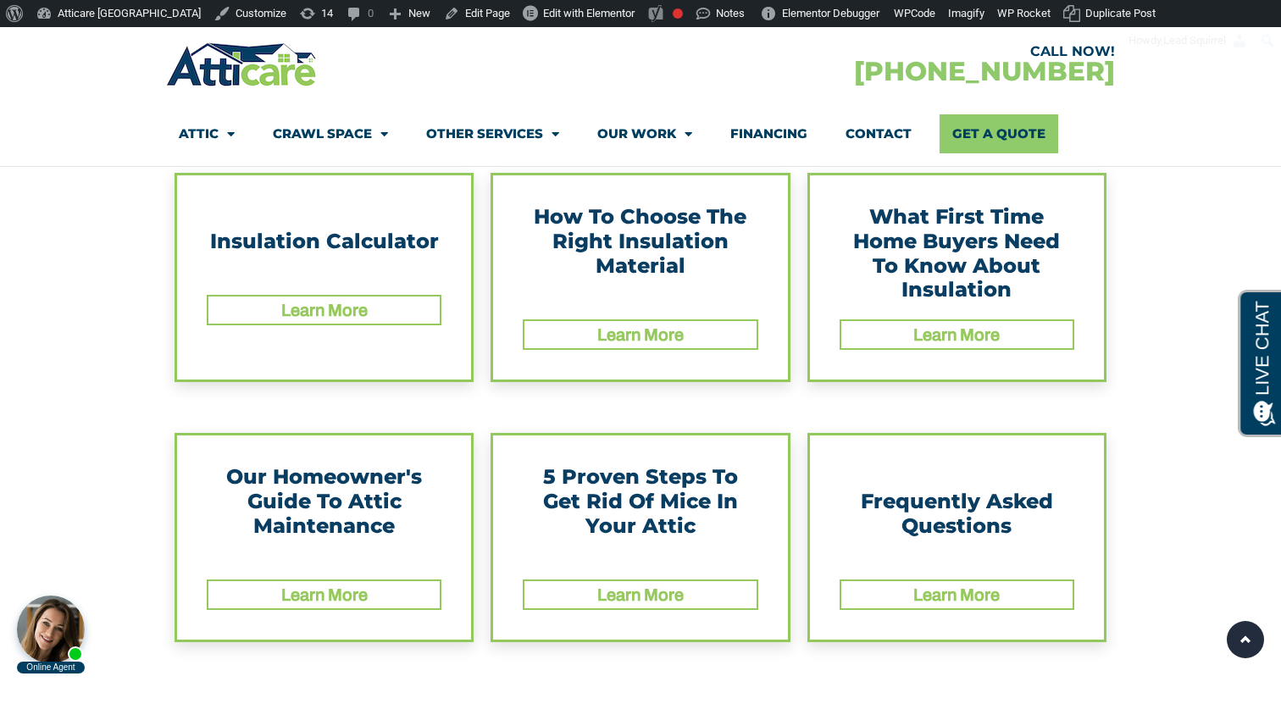
scroll to position [435, 0]
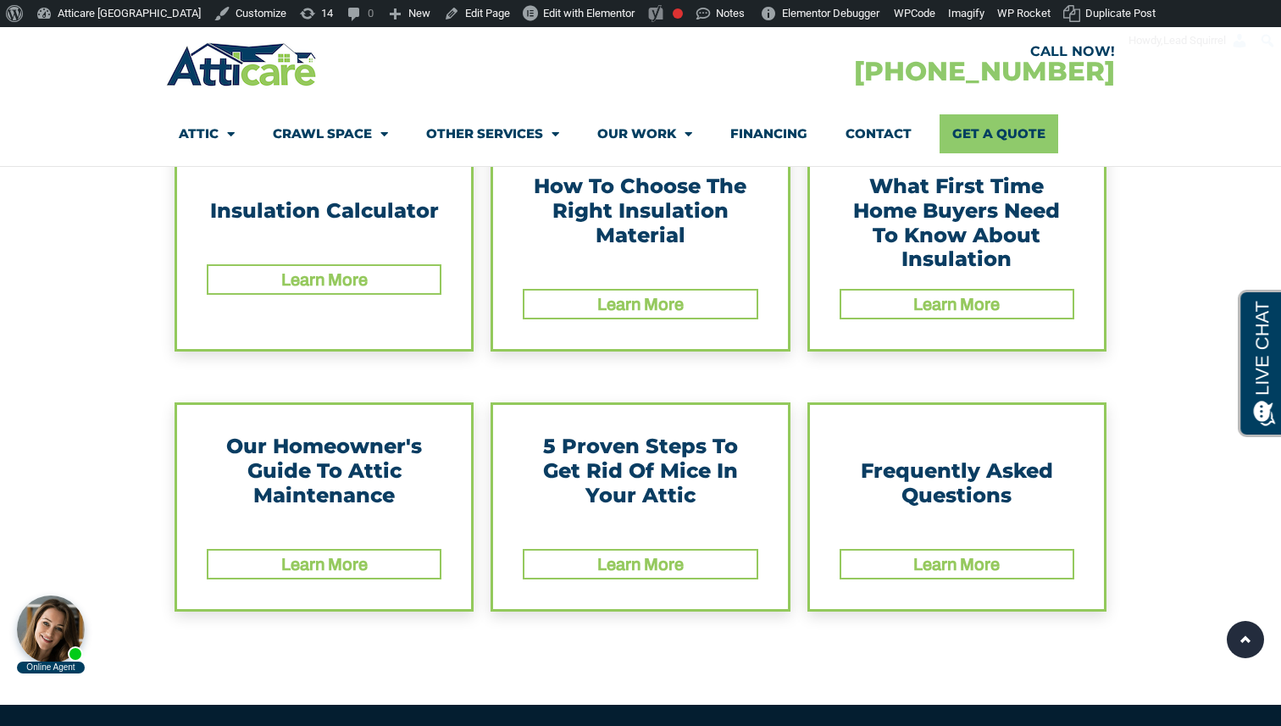
click at [617, 568] on link "Learn More" at bounding box center [640, 564] width 86 height 19
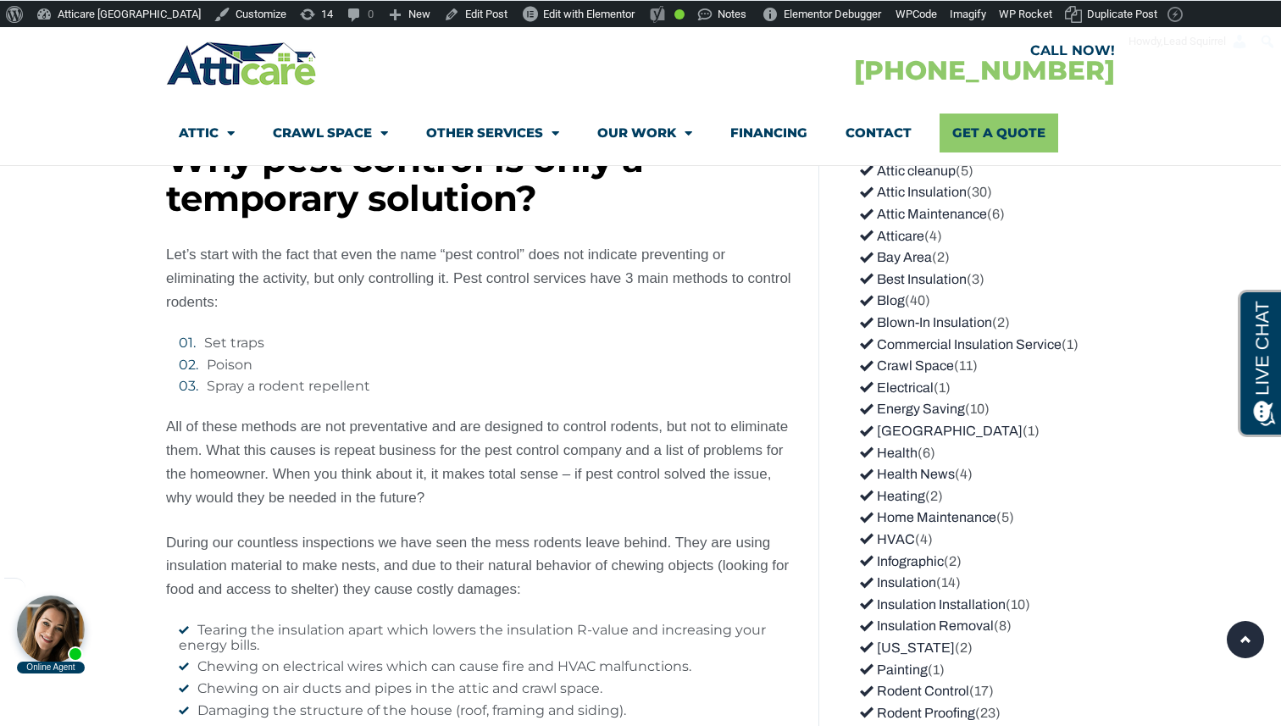
scroll to position [1571, 0]
